Goal: Obtain resource: Obtain resource

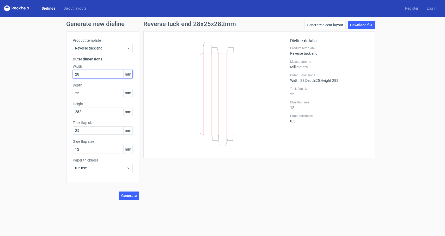
click at [88, 78] on input "28" at bounding box center [103, 74] width 60 height 8
click at [86, 93] on input "25" at bounding box center [103, 93] width 60 height 8
drag, startPoint x: 84, startPoint y: 114, endPoint x: 77, endPoint y: 113, distance: 6.8
click at [77, 113] on input "282" at bounding box center [103, 112] width 60 height 8
click at [131, 195] on span "Generate" at bounding box center [129, 196] width 16 height 4
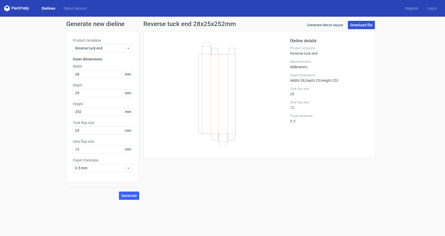
click at [363, 25] on link "Download file" at bounding box center [361, 25] width 27 height 8
drag, startPoint x: 87, startPoint y: 113, endPoint x: 77, endPoint y: 112, distance: 10.2
click at [77, 112] on input "252" at bounding box center [103, 112] width 60 height 8
click at [129, 196] on span "Generate" at bounding box center [129, 196] width 16 height 4
click at [365, 25] on link "Download file" at bounding box center [361, 25] width 27 height 8
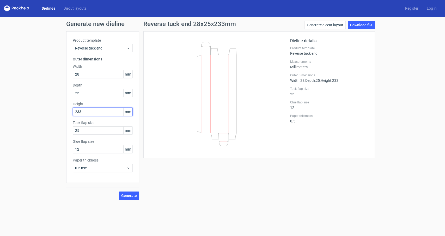
drag, startPoint x: 89, startPoint y: 111, endPoint x: 76, endPoint y: 110, distance: 12.8
click at [76, 110] on input "233" at bounding box center [103, 112] width 60 height 8
type input "209"
click at [131, 197] on span "Generate" at bounding box center [129, 196] width 16 height 4
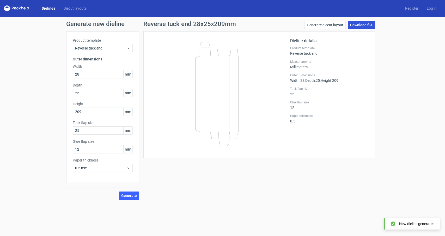
click at [364, 24] on link "Download file" at bounding box center [361, 25] width 27 height 8
click at [90, 76] on input "28" at bounding box center [103, 74] width 60 height 8
click at [92, 75] on input "28" at bounding box center [103, 74] width 60 height 8
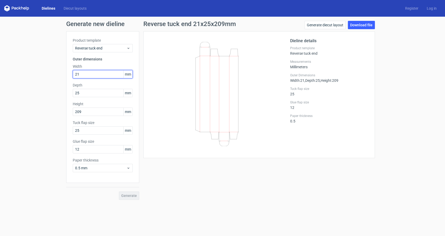
click at [86, 73] on input "21" at bounding box center [103, 74] width 60 height 8
type input "21"
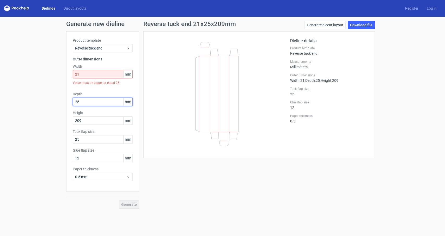
drag, startPoint x: 88, startPoint y: 91, endPoint x: 58, endPoint y: 93, distance: 30.9
click at [73, 98] on input "25" at bounding box center [103, 102] width 60 height 8
click at [86, 76] on input "21" at bounding box center [103, 74] width 60 height 8
drag, startPoint x: 84, startPoint y: 101, endPoint x: 59, endPoint y: 103, distance: 24.3
click at [73, 103] on input "25" at bounding box center [103, 102] width 60 height 8
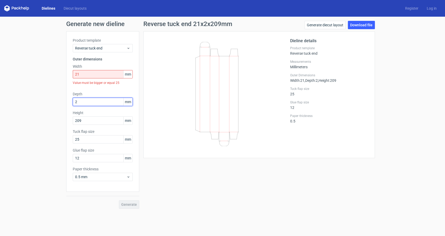
type input "21"
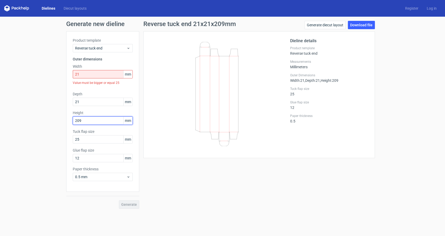
click at [91, 118] on input "209" at bounding box center [103, 121] width 60 height 8
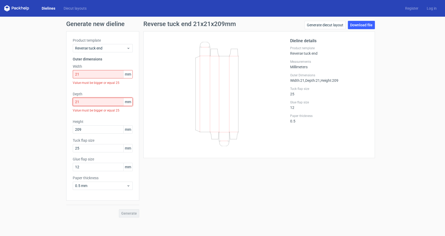
click at [100, 104] on input "21" at bounding box center [103, 102] width 60 height 8
drag, startPoint x: 86, startPoint y: 129, endPoint x: 68, endPoint y: 130, distance: 18.0
click at [73, 130] on input "209" at bounding box center [103, 129] width 60 height 8
type input "233"
click at [87, 149] on input "25" at bounding box center [103, 148] width 60 height 8
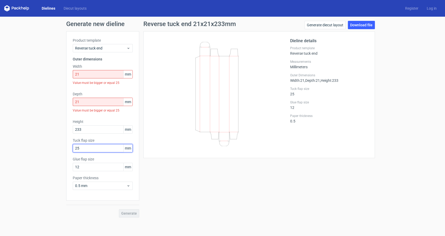
drag, startPoint x: 81, startPoint y: 148, endPoint x: 63, endPoint y: 148, distance: 17.2
click at [73, 148] on input "25" at bounding box center [103, 148] width 60 height 8
type input "21"
click at [35, 146] on div "Generate new dieline Product template Reverse tuck end Outer dimensions Width 2…" at bounding box center [222, 119] width 445 height 205
click at [91, 151] on input "21" at bounding box center [103, 148] width 60 height 8
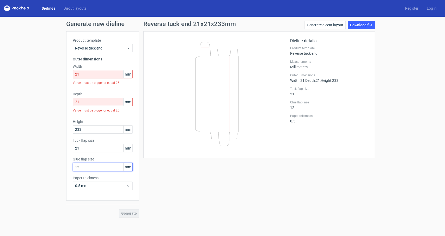
click at [86, 165] on input "12" at bounding box center [103, 167] width 60 height 8
click at [101, 148] on input "21" at bounding box center [103, 148] width 60 height 8
click at [86, 170] on input "12" at bounding box center [103, 167] width 60 height 8
click at [39, 119] on div "Generate new dieline Product template Reverse tuck end Outer dimensions Width 2…" at bounding box center [222, 119] width 445 height 205
click at [107, 185] on span "0.5 mm" at bounding box center [100, 185] width 51 height 5
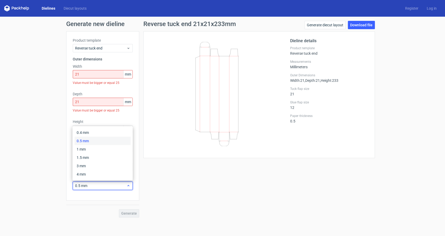
click at [107, 185] on span "0.5 mm" at bounding box center [100, 185] width 51 height 5
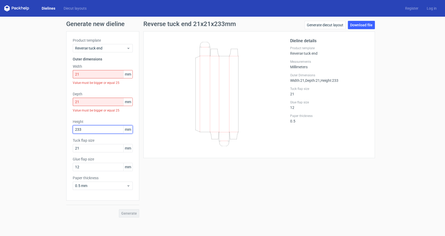
click at [93, 128] on input "233" at bounding box center [103, 129] width 60 height 8
click at [88, 101] on input "21" at bounding box center [103, 102] width 60 height 8
click at [129, 74] on span "mm" at bounding box center [127, 74] width 9 height 8
click at [333, 26] on link "Generate diecut layout" at bounding box center [325, 25] width 41 height 8
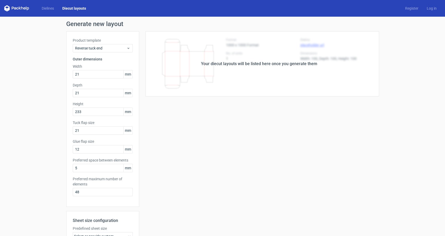
click at [222, 67] on div "Your diecut layouts will be listed here once you generate them" at bounding box center [259, 64] width 116 height 6
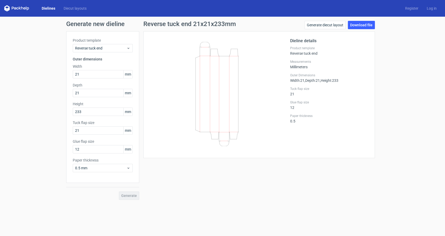
click at [326, 52] on div "Product template Reverse tuck end" at bounding box center [329, 50] width 78 height 9
click at [300, 82] on span "Width : 21" at bounding box center [297, 81] width 14 height 4
click at [95, 151] on input "12" at bounding box center [103, 149] width 60 height 8
click at [91, 130] on input "21" at bounding box center [103, 130] width 60 height 8
drag, startPoint x: 86, startPoint y: 130, endPoint x: 76, endPoint y: 130, distance: 9.1
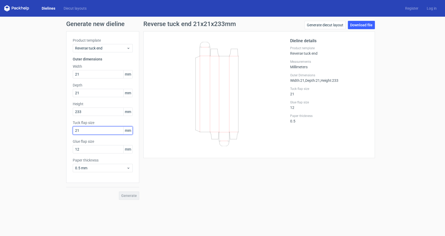
click at [76, 130] on input "21" at bounding box center [103, 130] width 60 height 8
click at [177, 171] on div "Reverse tuck end 21x21x233mm Generate diecut layout Download file Dieline detai…" at bounding box center [259, 110] width 240 height 179
drag, startPoint x: 81, startPoint y: 130, endPoint x: 77, endPoint y: 130, distance: 3.9
click at [77, 130] on input "20" at bounding box center [103, 130] width 60 height 8
type input "21"
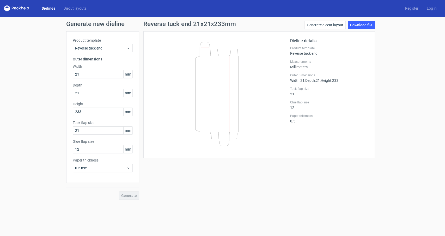
click at [198, 187] on div "Reverse tuck end 21x21x233mm Generate diecut layout Download file Dieline detai…" at bounding box center [259, 110] width 240 height 179
click at [215, 106] on icon at bounding box center [217, 94] width 126 height 104
click at [362, 26] on link "Download file" at bounding box center [361, 25] width 27 height 8
drag, startPoint x: 82, startPoint y: 71, endPoint x: 51, endPoint y: 72, distance: 30.5
click at [73, 72] on input "21" at bounding box center [103, 74] width 60 height 8
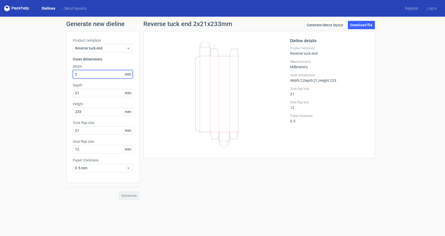
type input "25"
drag, startPoint x: 88, startPoint y: 94, endPoint x: 56, endPoint y: 94, distance: 31.6
click at [73, 94] on input "21" at bounding box center [103, 93] width 60 height 8
type input "25"
click at [131, 195] on span "Generate" at bounding box center [129, 196] width 16 height 4
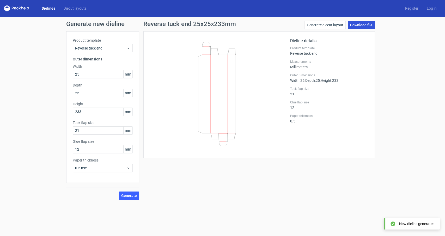
click at [361, 23] on link "Download file" at bounding box center [361, 25] width 27 height 8
